Goal: Information Seeking & Learning: Learn about a topic

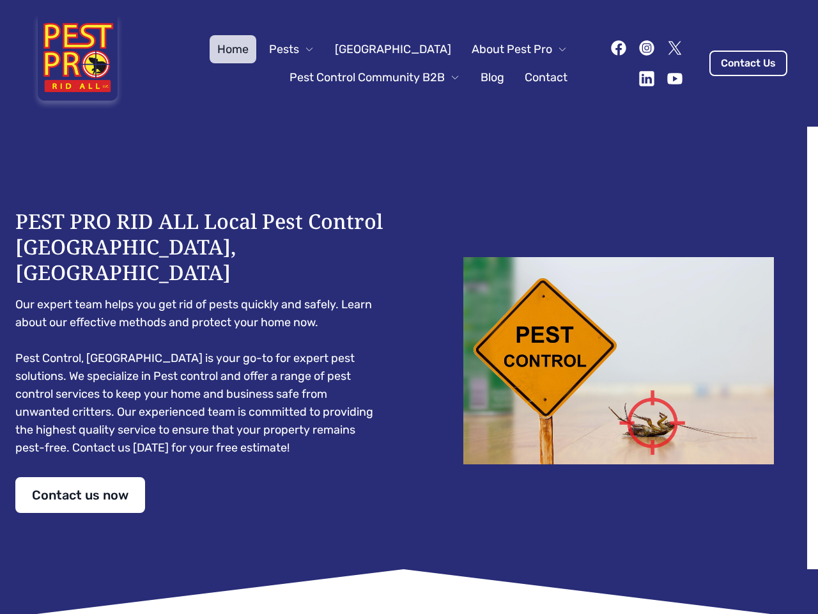
click at [409, 307] on div "PEST PRO RID ALL Local Pest Control [GEOGRAPHIC_DATA], [GEOGRAPHIC_DATA] Our ex…" at bounding box center [409, 360] width 788 height 304
click at [299, 49] on span "Pests" at bounding box center [284, 49] width 30 height 18
click at [506, 49] on span "About Pest Pro" at bounding box center [512, 49] width 81 height 18
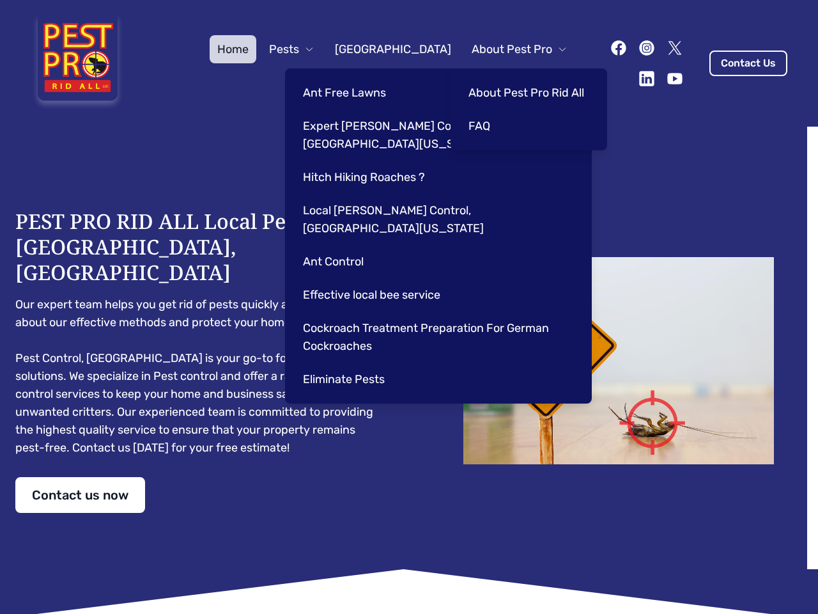
click at [362, 77] on div "Ant Free Lawns Expert [PERSON_NAME] Control Services in [GEOGRAPHIC_DATA] [US_S…" at bounding box center [438, 235] width 307 height 335
